Goal: Transaction & Acquisition: Purchase product/service

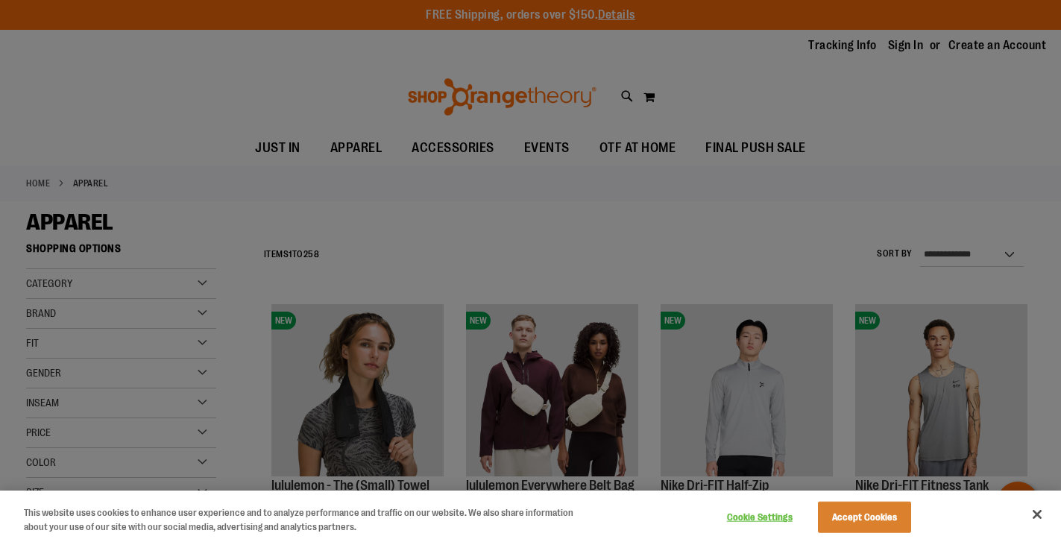
click at [1040, 510] on button "Close" at bounding box center [1037, 514] width 33 height 33
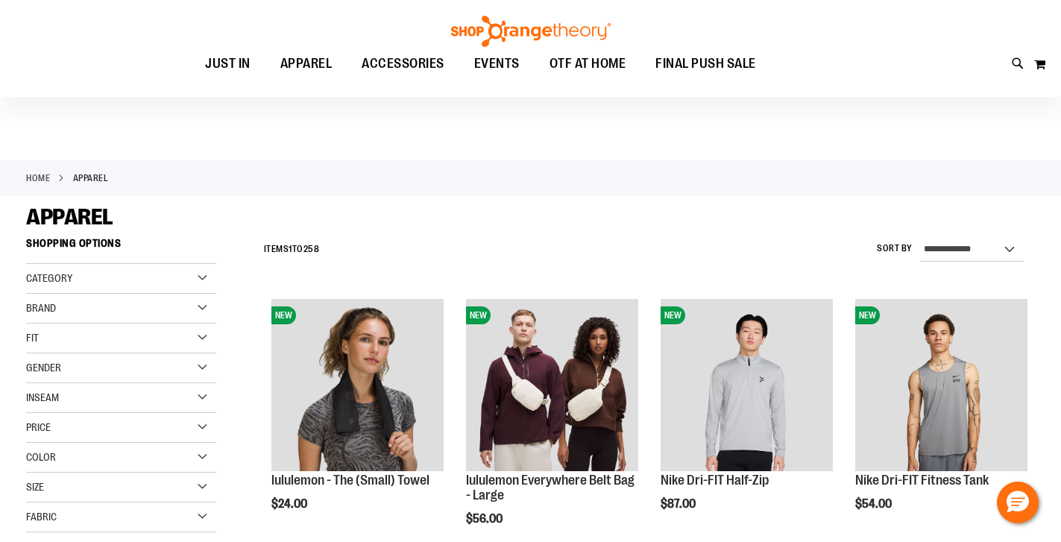
scroll to position [4, 0]
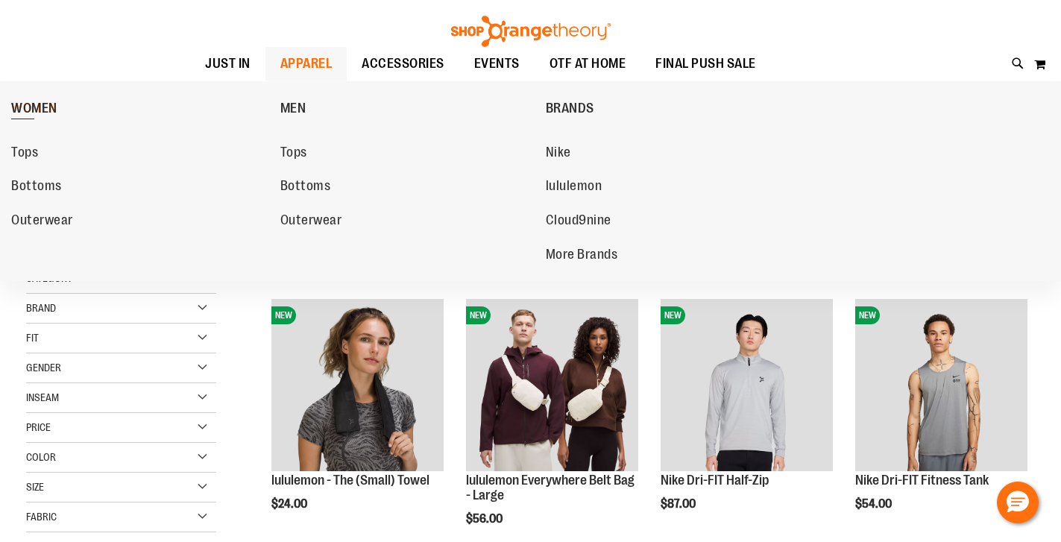
click at [34, 106] on span "WOMEN" at bounding box center [34, 110] width 46 height 19
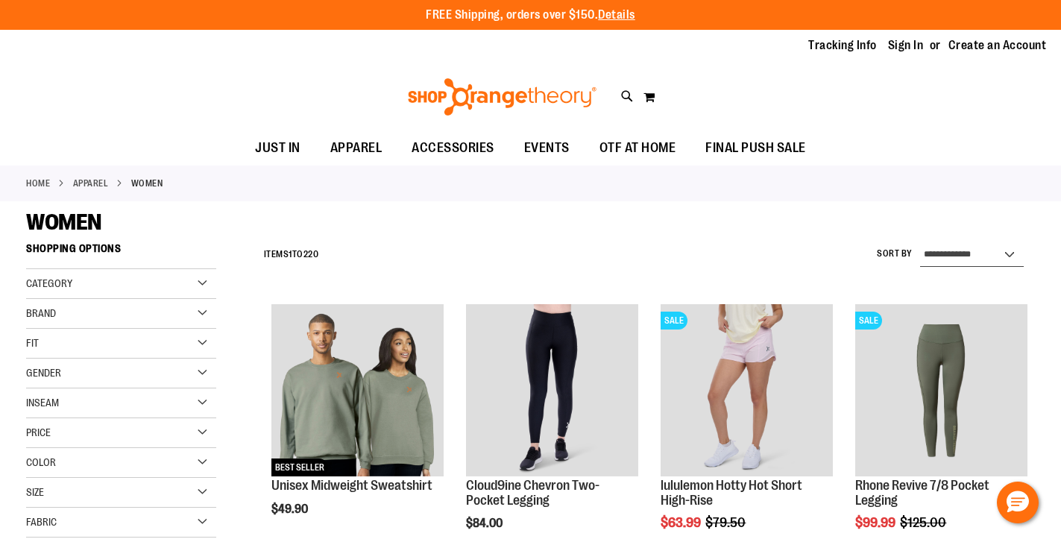
select select "*********"
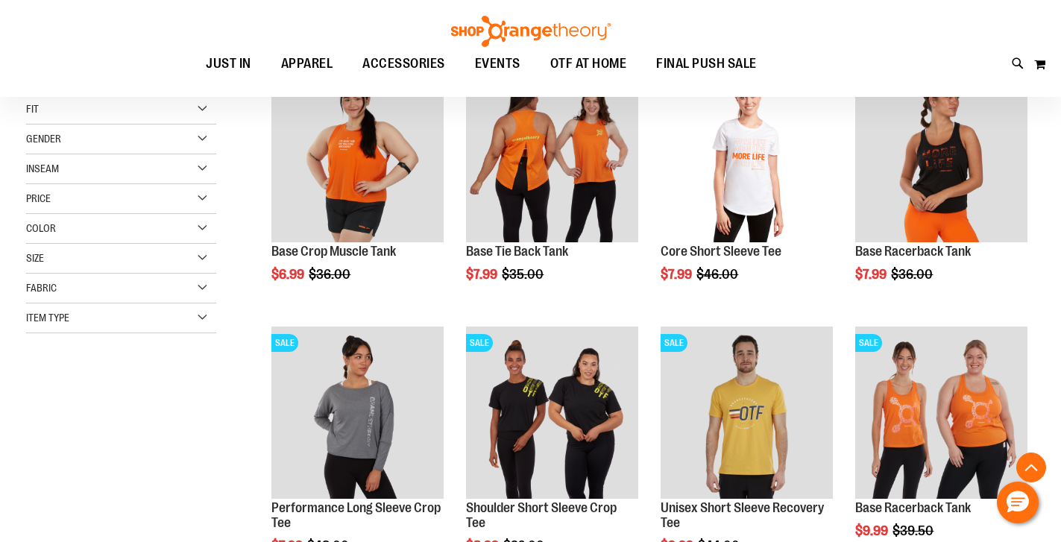
scroll to position [235, 0]
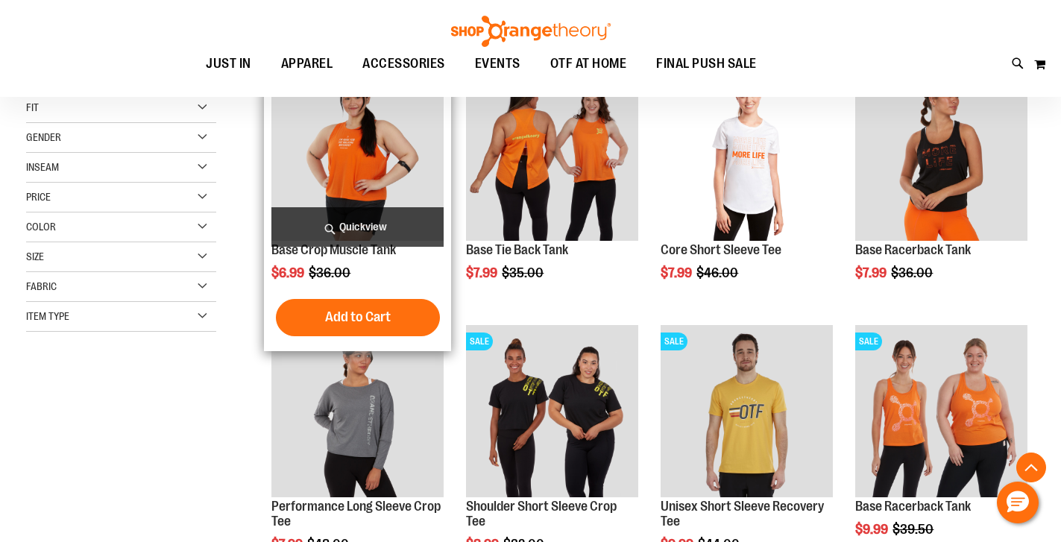
click at [354, 157] on img "product" at bounding box center [358, 155] width 172 height 172
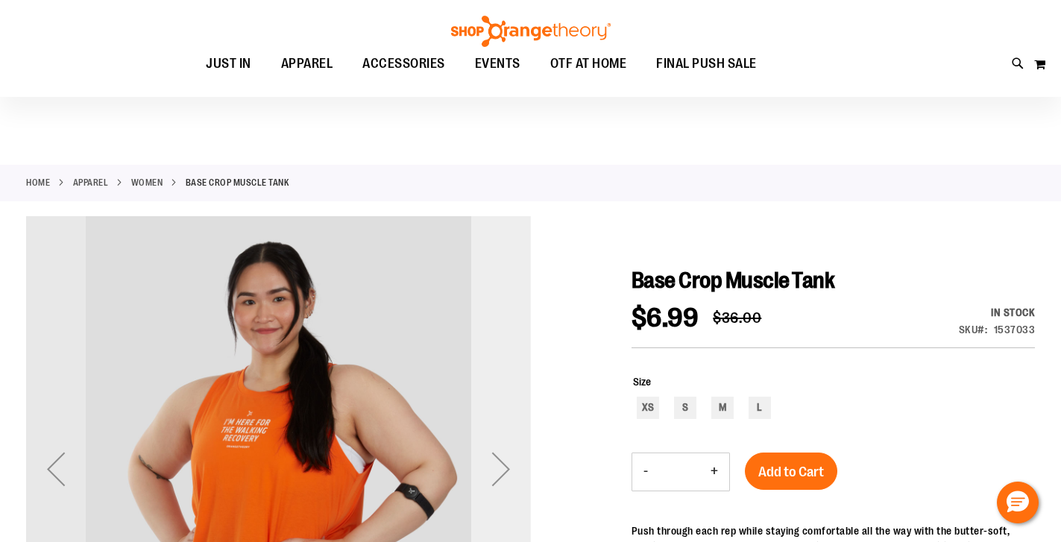
scroll to position [122, 0]
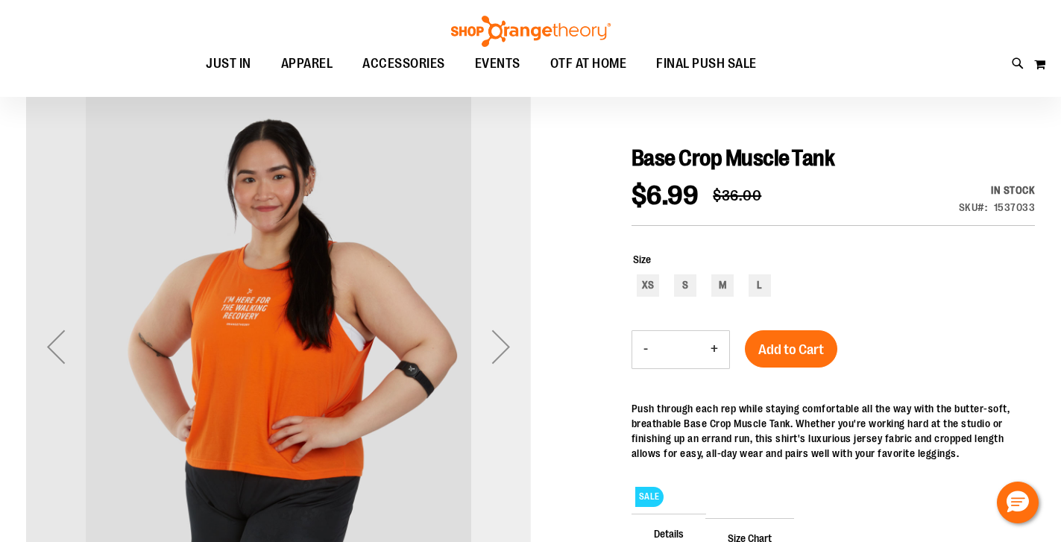
click at [506, 362] on div "Next" at bounding box center [501, 347] width 60 height 60
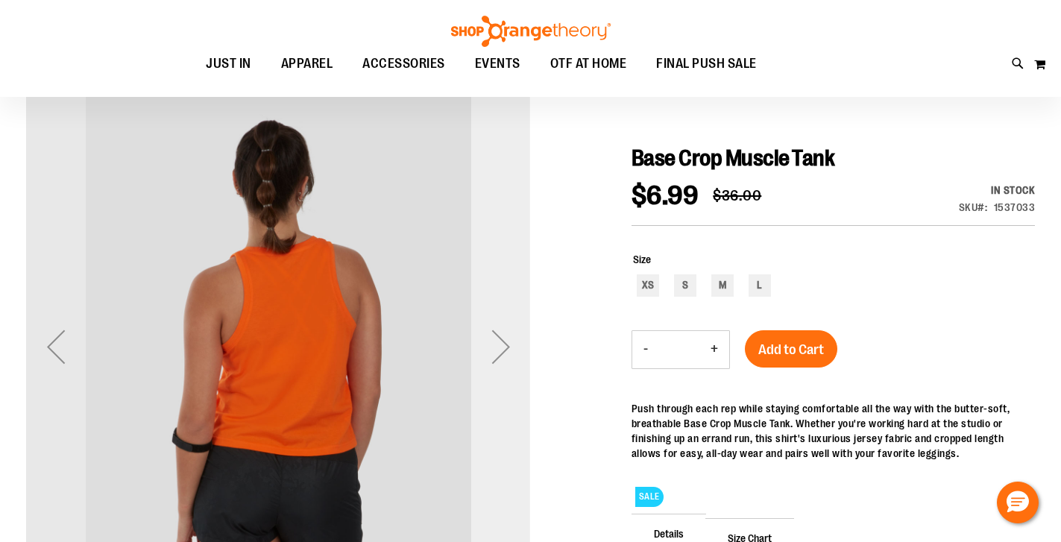
click at [506, 362] on div "Next" at bounding box center [501, 347] width 60 height 60
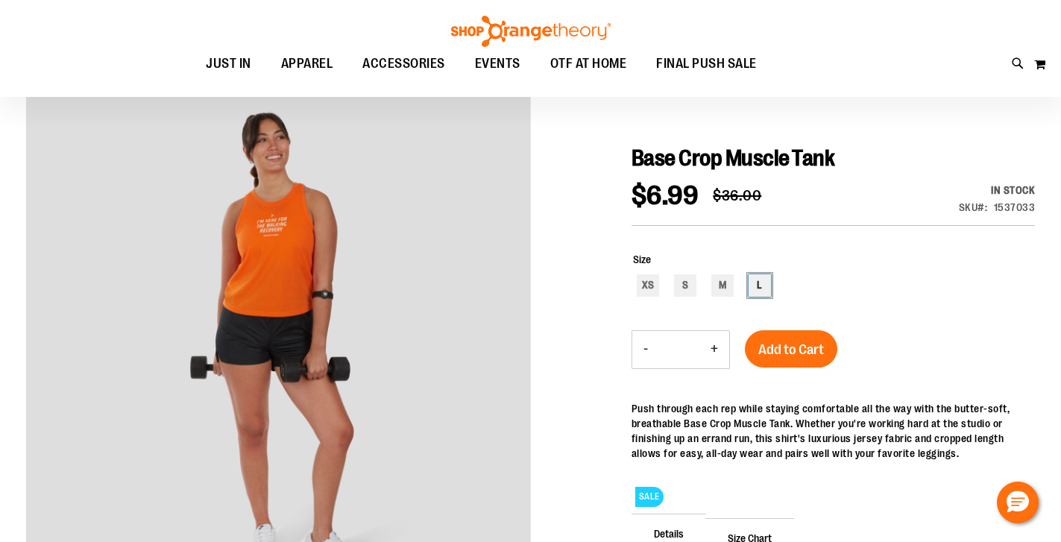
click at [760, 289] on div "L" at bounding box center [760, 285] width 22 height 22
type input "***"
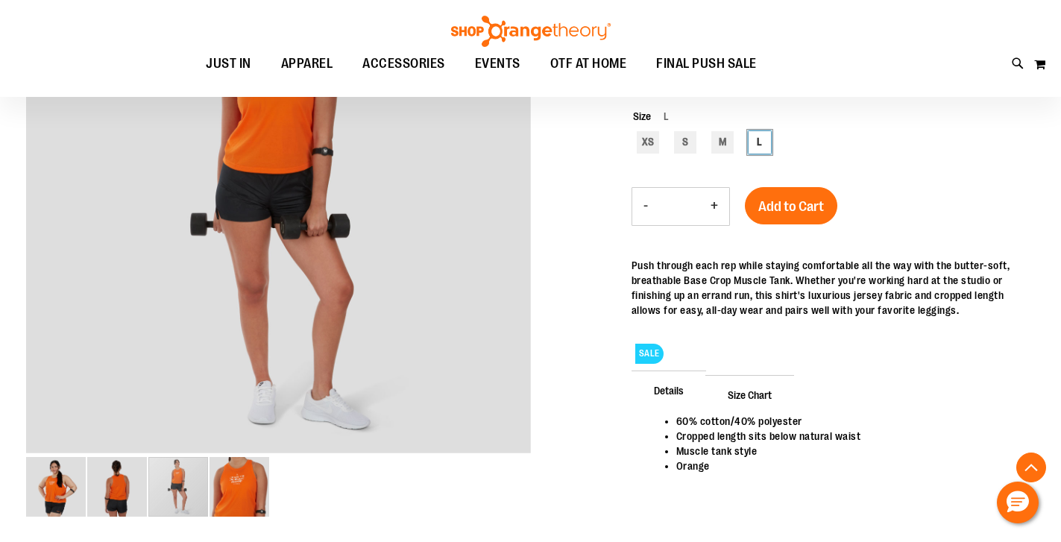
scroll to position [294, 0]
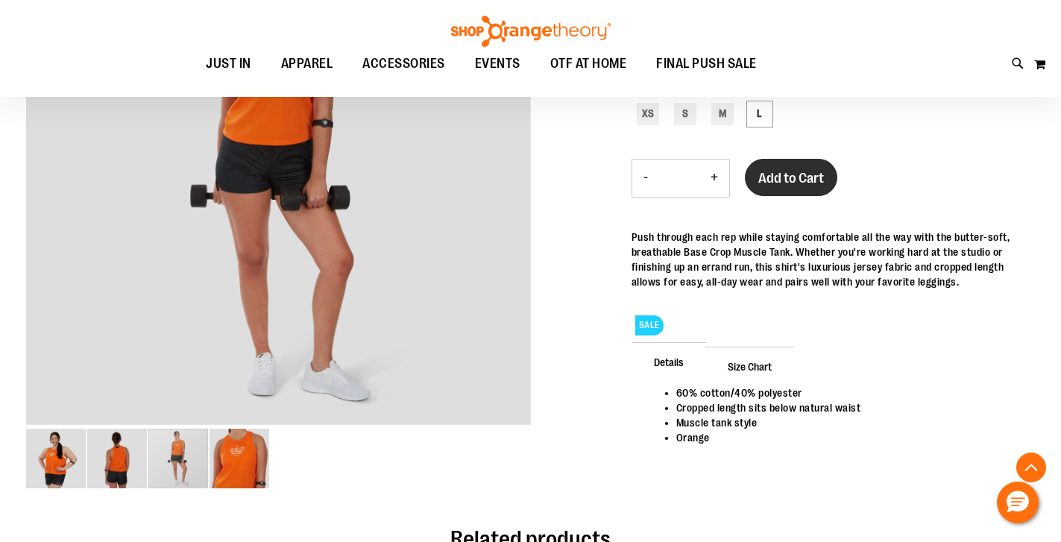
click at [798, 173] on span "Add to Cart" at bounding box center [792, 178] width 66 height 16
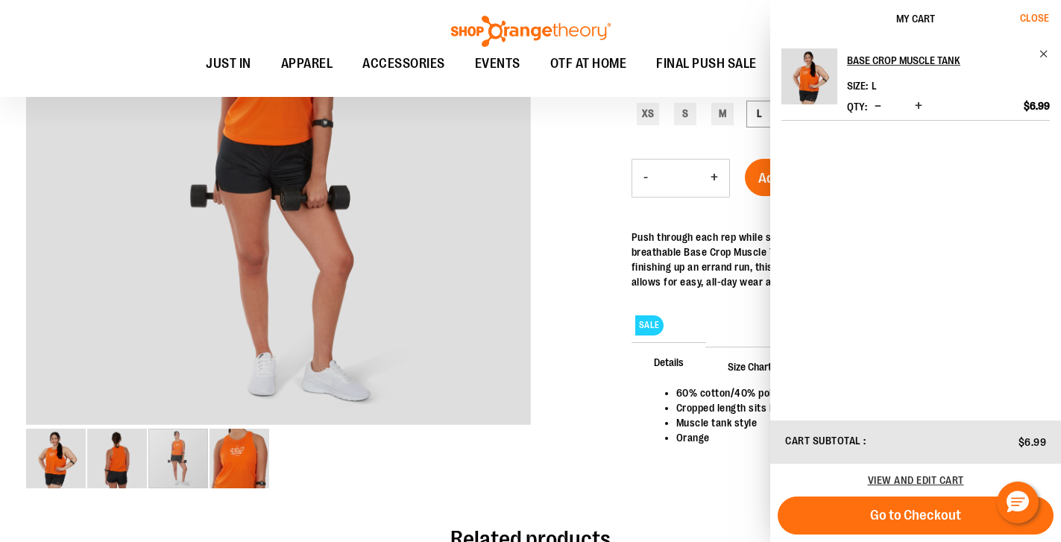
click at [1034, 12] on span "Close" at bounding box center [1034, 18] width 29 height 12
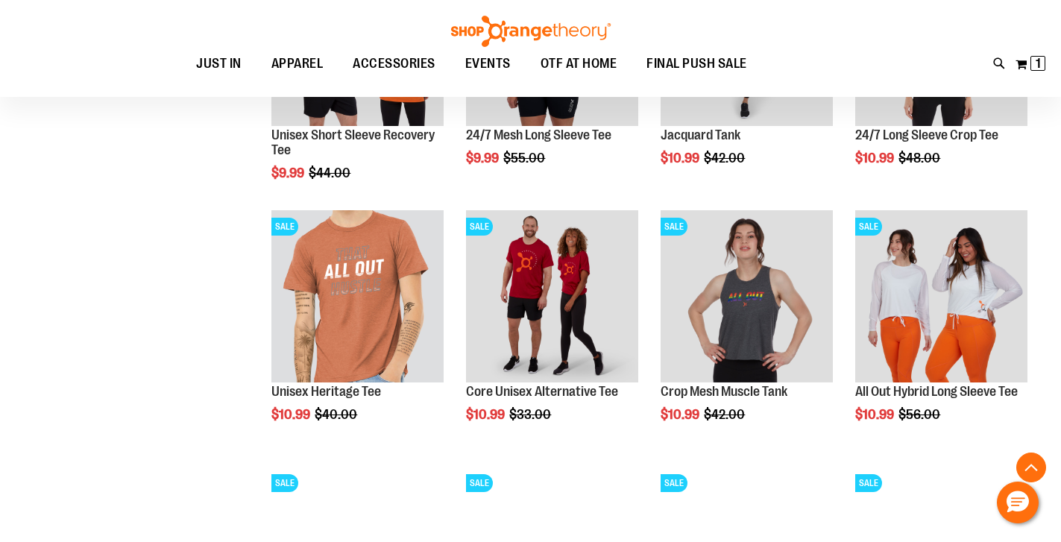
scroll to position [754, 0]
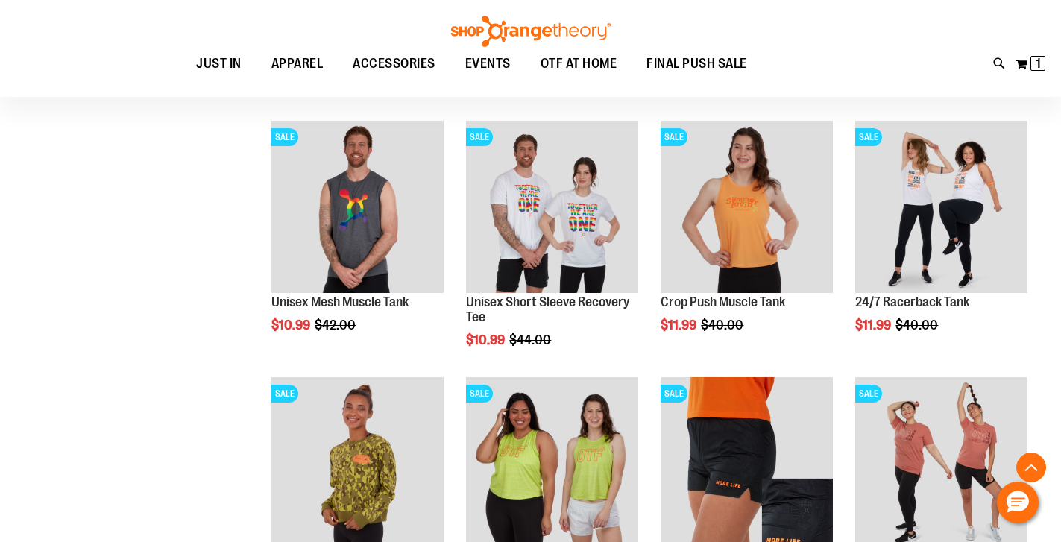
scroll to position [1102, 0]
